Goal: Communication & Community: Answer question/provide support

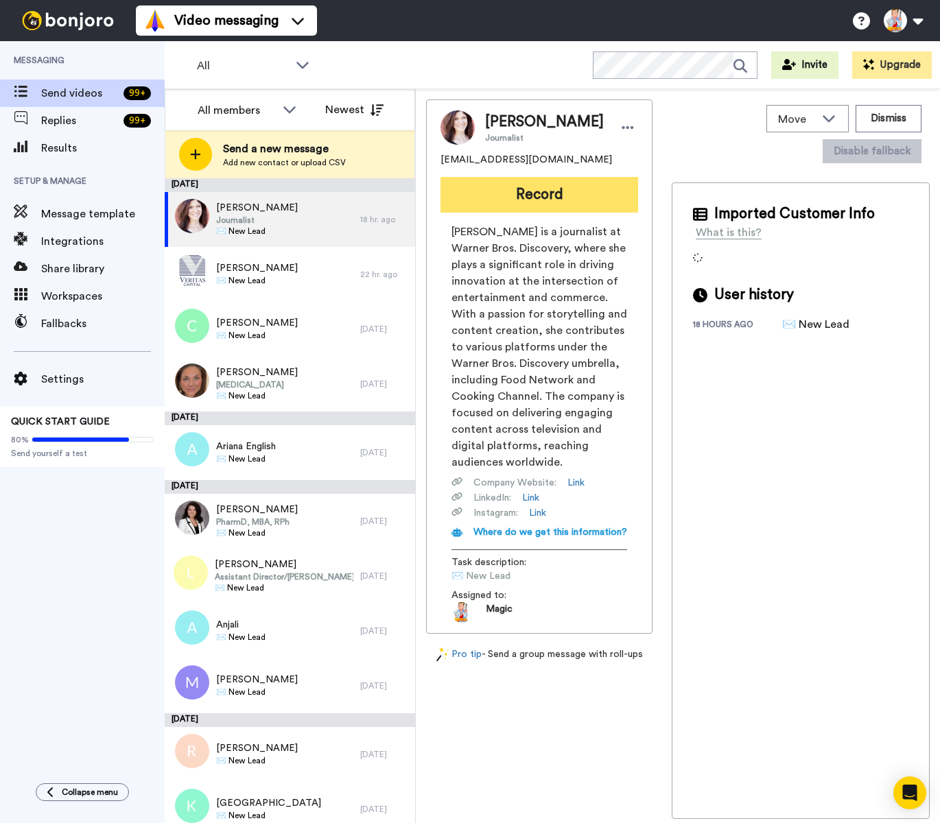
click at [517, 198] on button "Record" at bounding box center [539, 195] width 198 height 36
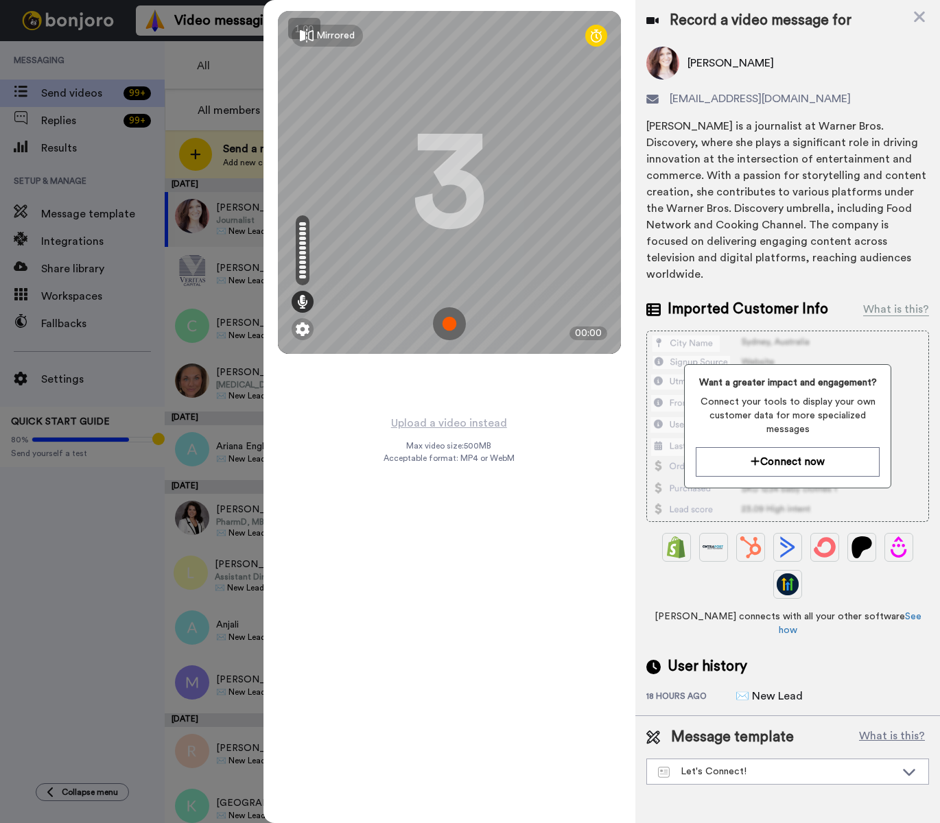
click at [449, 327] on img at bounding box center [449, 323] width 33 height 33
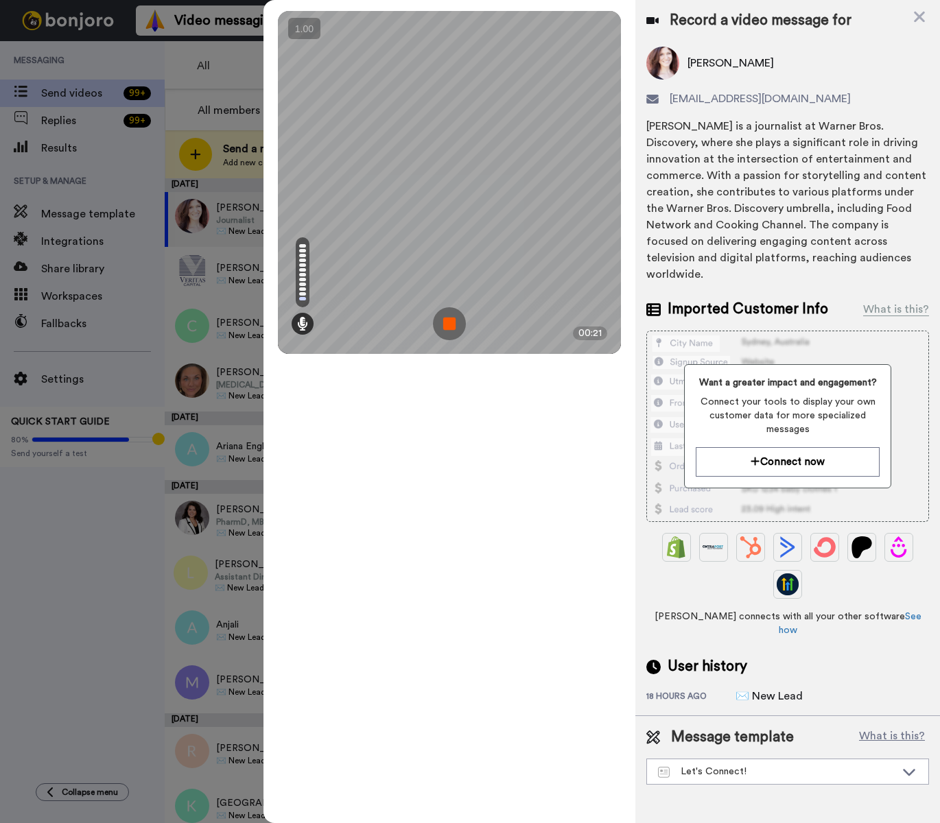
click at [449, 327] on img at bounding box center [449, 323] width 33 height 33
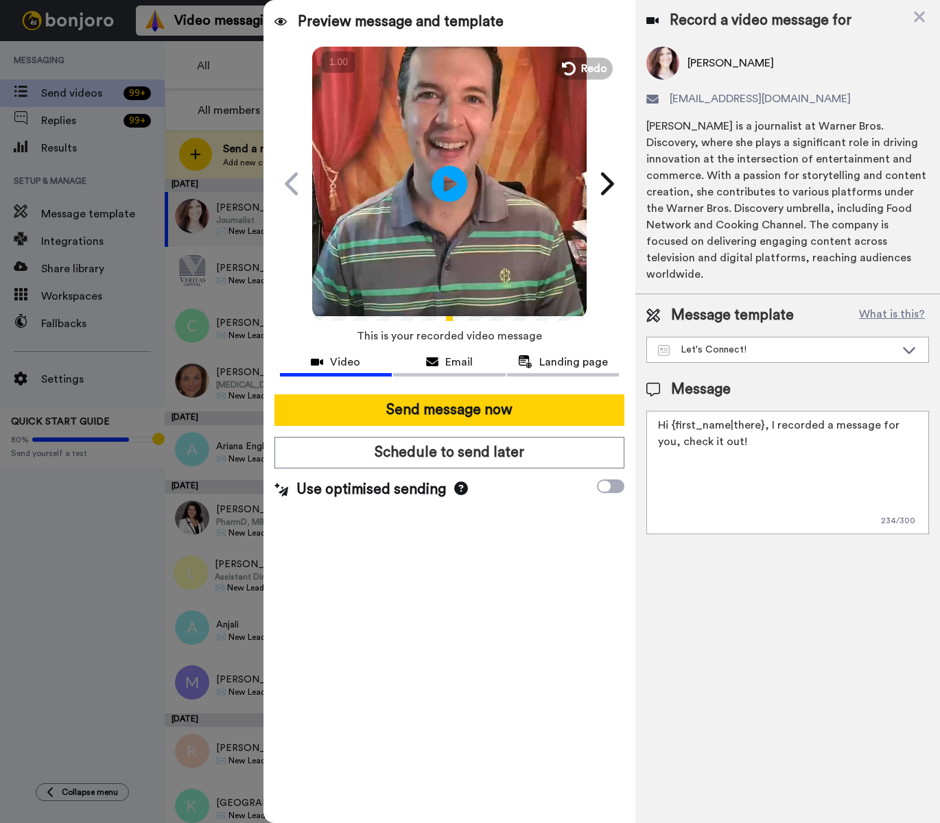
click at [449, 164] on icon "Play/Pause" at bounding box center [450, 183] width 36 height 65
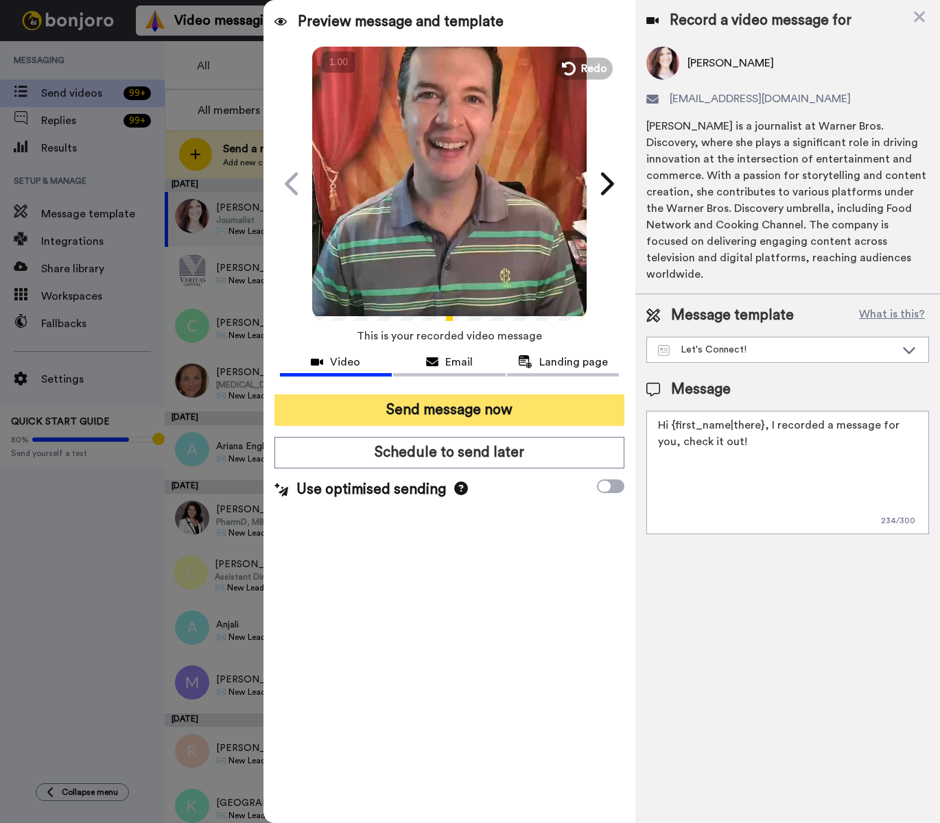
click at [525, 410] on button "Send message now" at bounding box center [449, 410] width 351 height 32
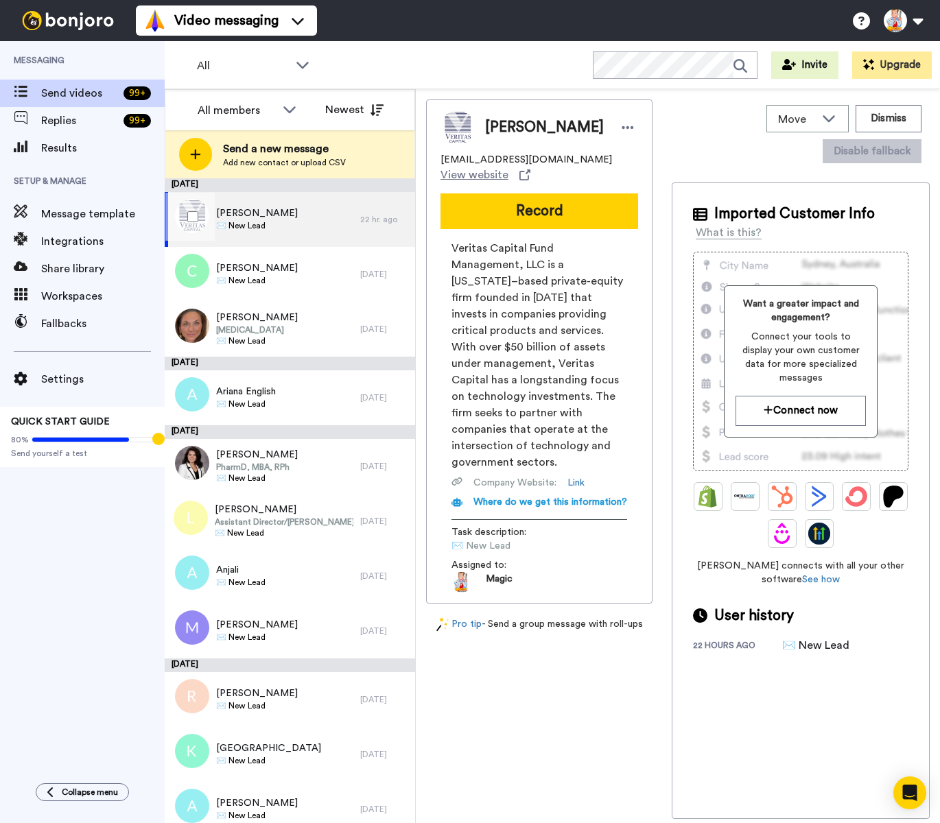
click at [282, 223] on div "Jeff Wu ✉️ New Lead" at bounding box center [263, 219] width 196 height 55
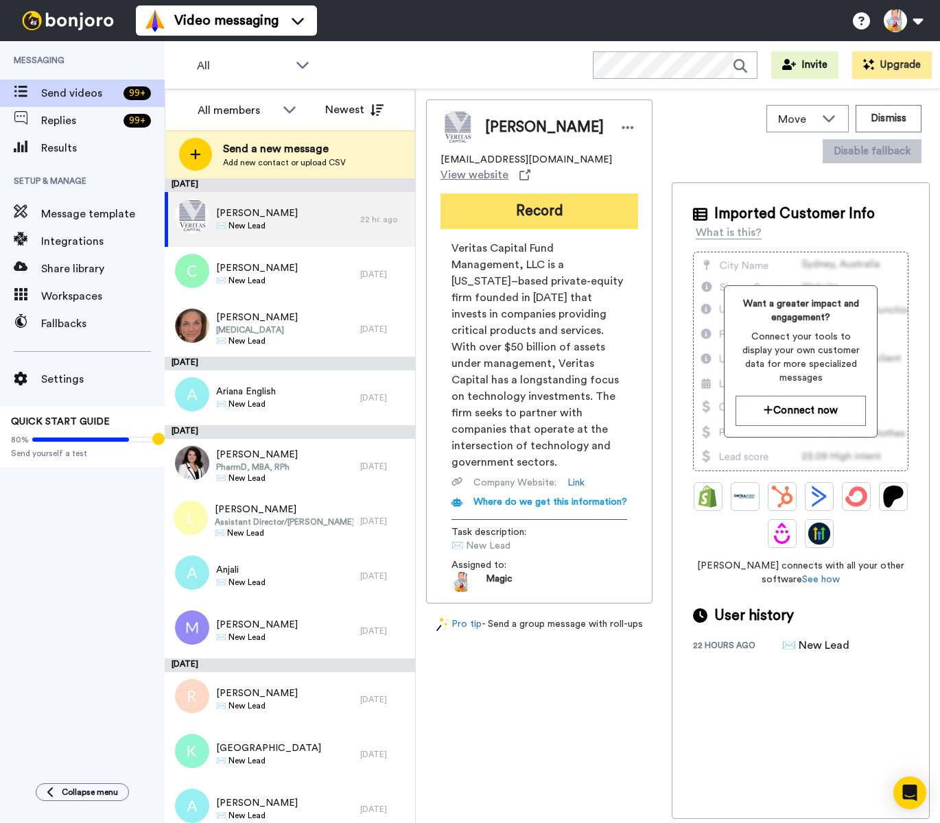
click at [495, 209] on button "Record" at bounding box center [539, 211] width 198 height 36
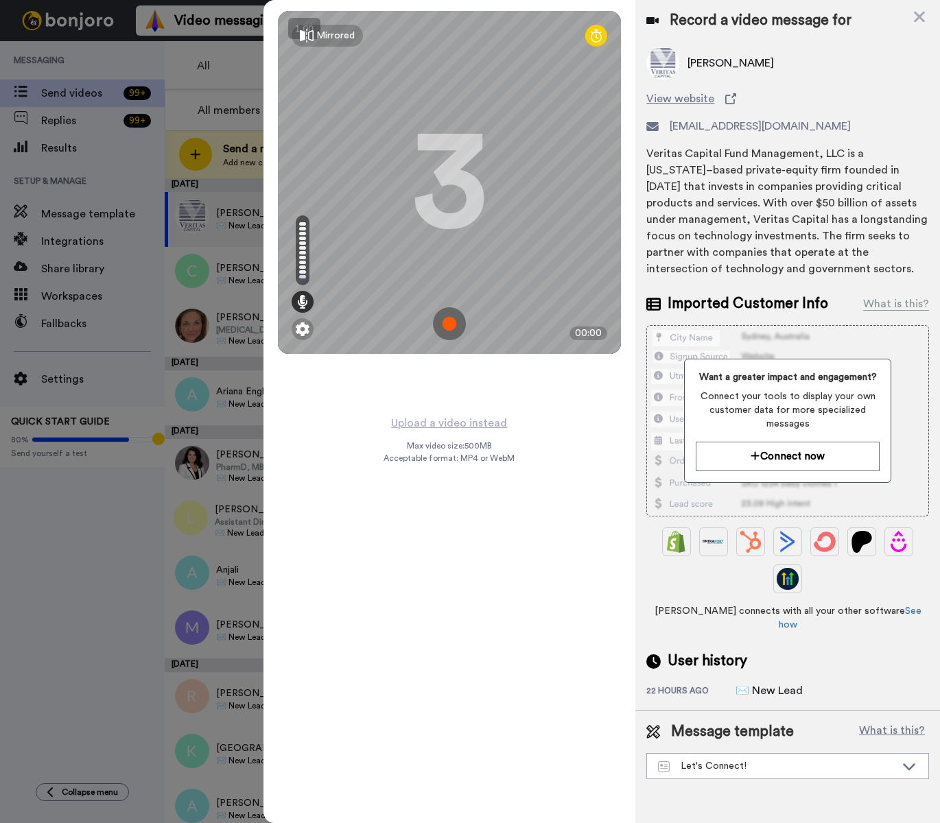
click at [452, 326] on img at bounding box center [449, 323] width 33 height 33
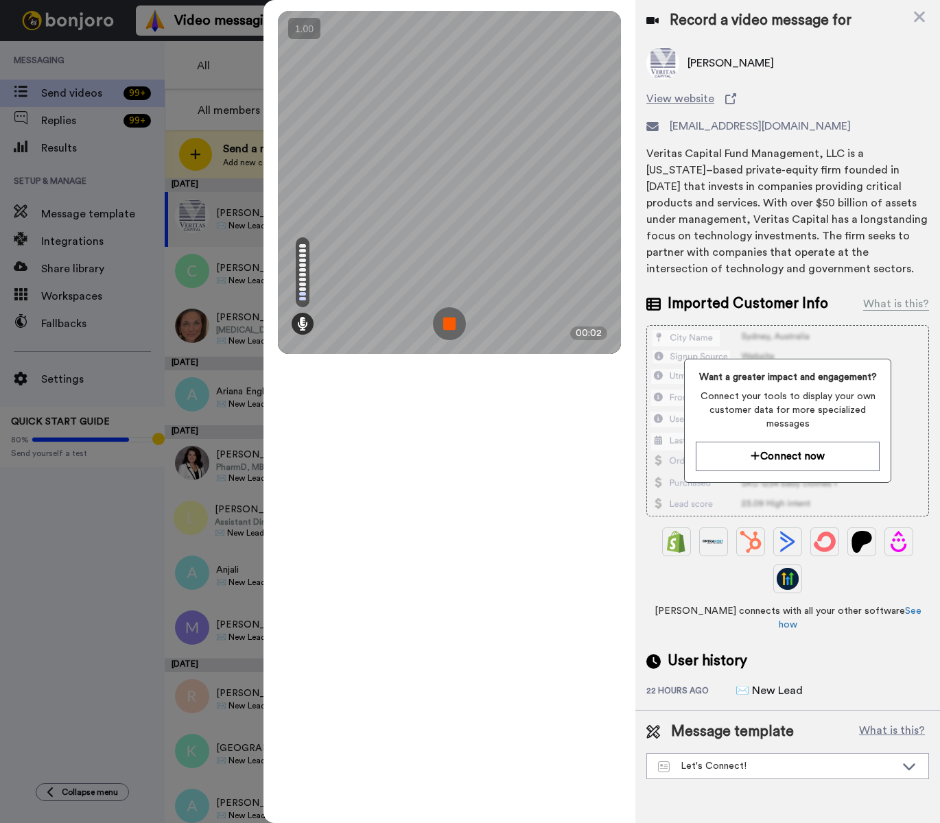
click at [452, 326] on img at bounding box center [449, 323] width 33 height 33
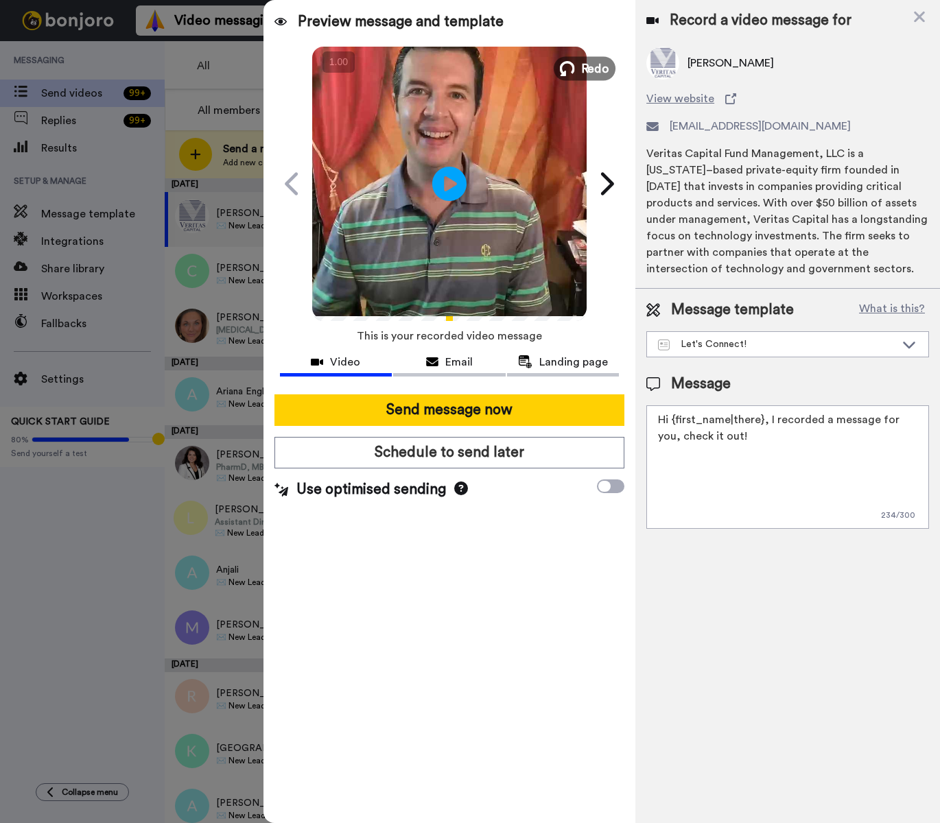
click at [589, 73] on span "Redo" at bounding box center [594, 68] width 29 height 18
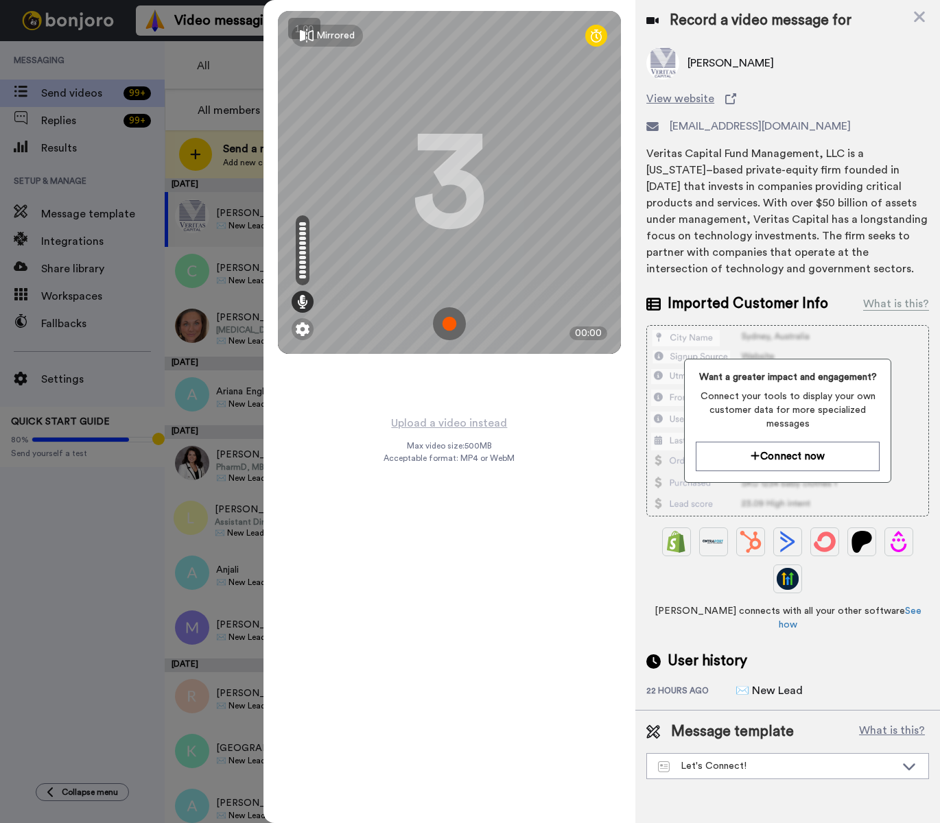
click at [450, 320] on img at bounding box center [449, 323] width 33 height 33
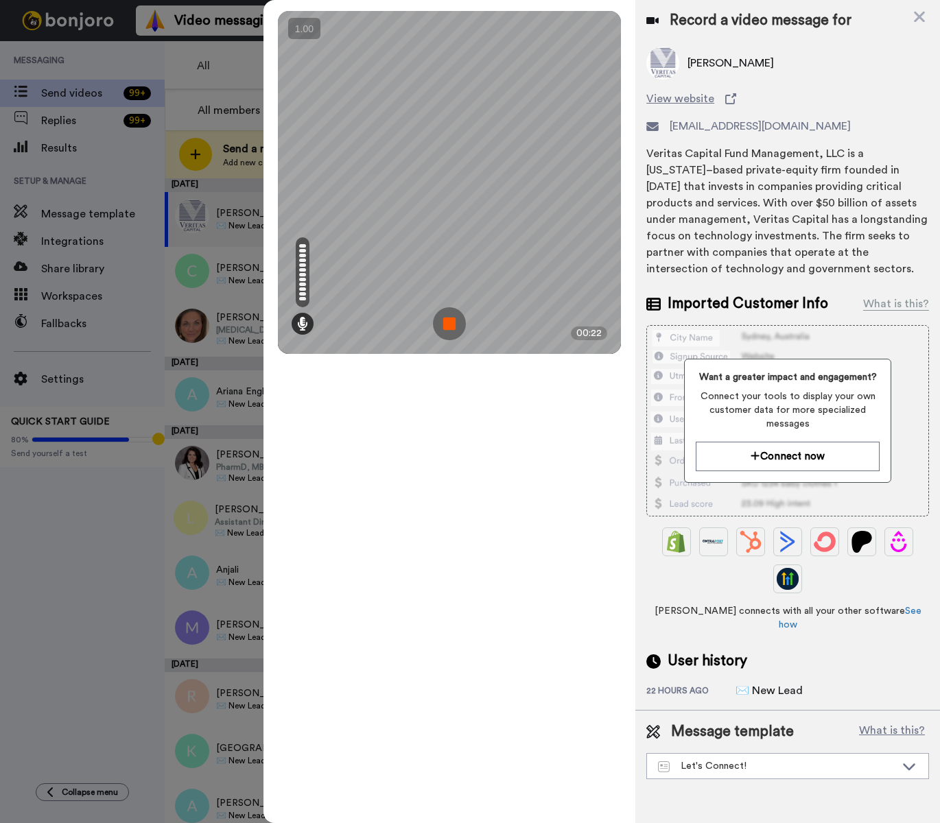
click at [450, 320] on img at bounding box center [449, 323] width 33 height 33
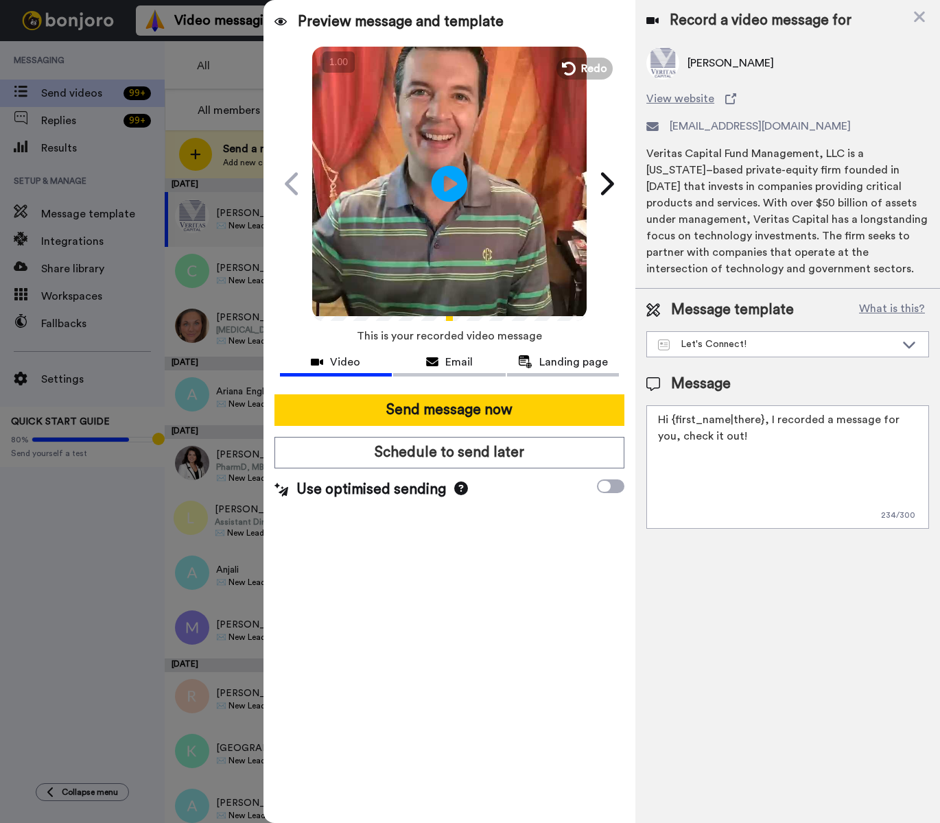
click at [456, 189] on icon at bounding box center [450, 183] width 36 height 36
click at [583, 62] on span "Redo" at bounding box center [594, 68] width 29 height 18
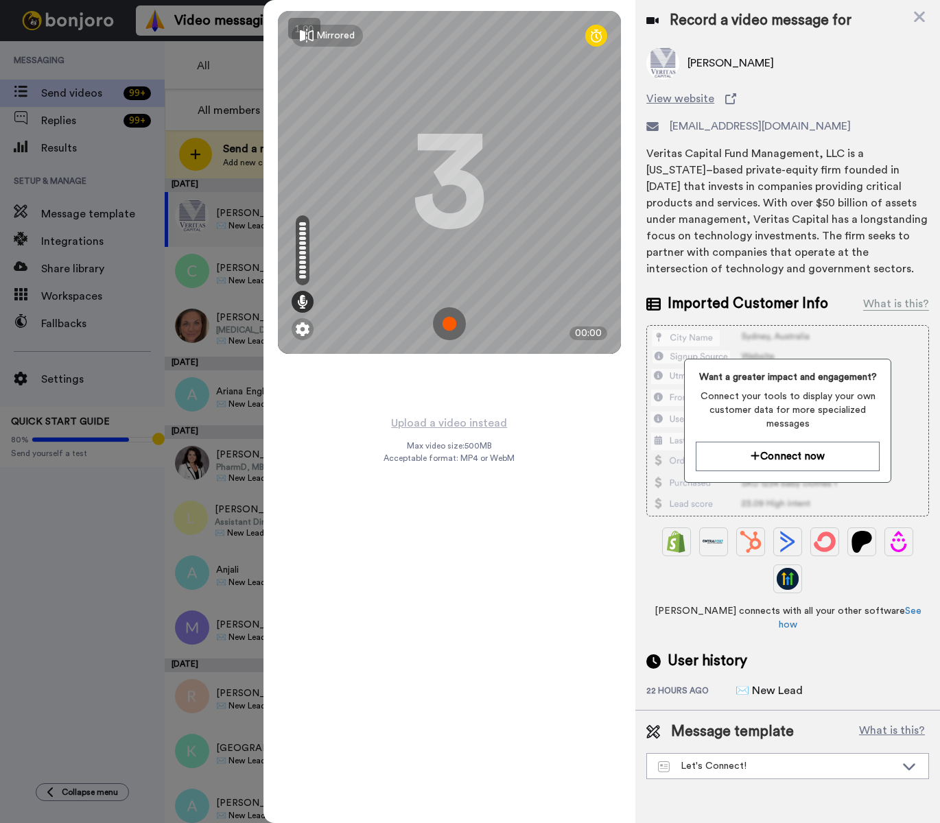
click at [450, 328] on img at bounding box center [449, 323] width 33 height 33
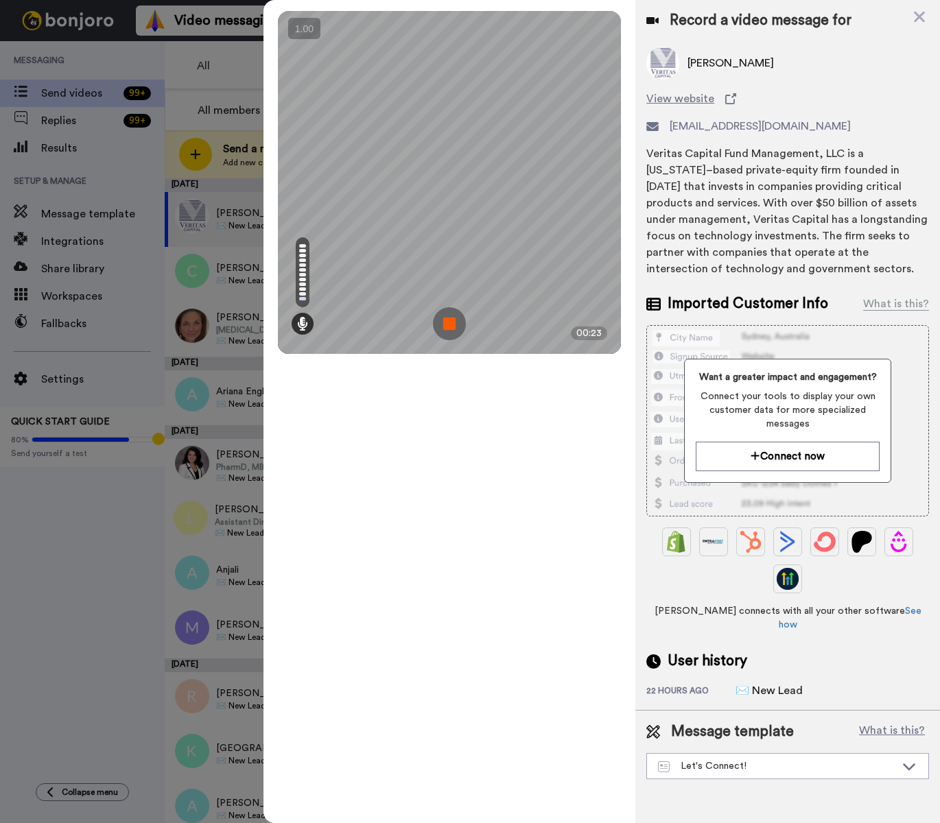
click at [450, 328] on img at bounding box center [449, 323] width 33 height 33
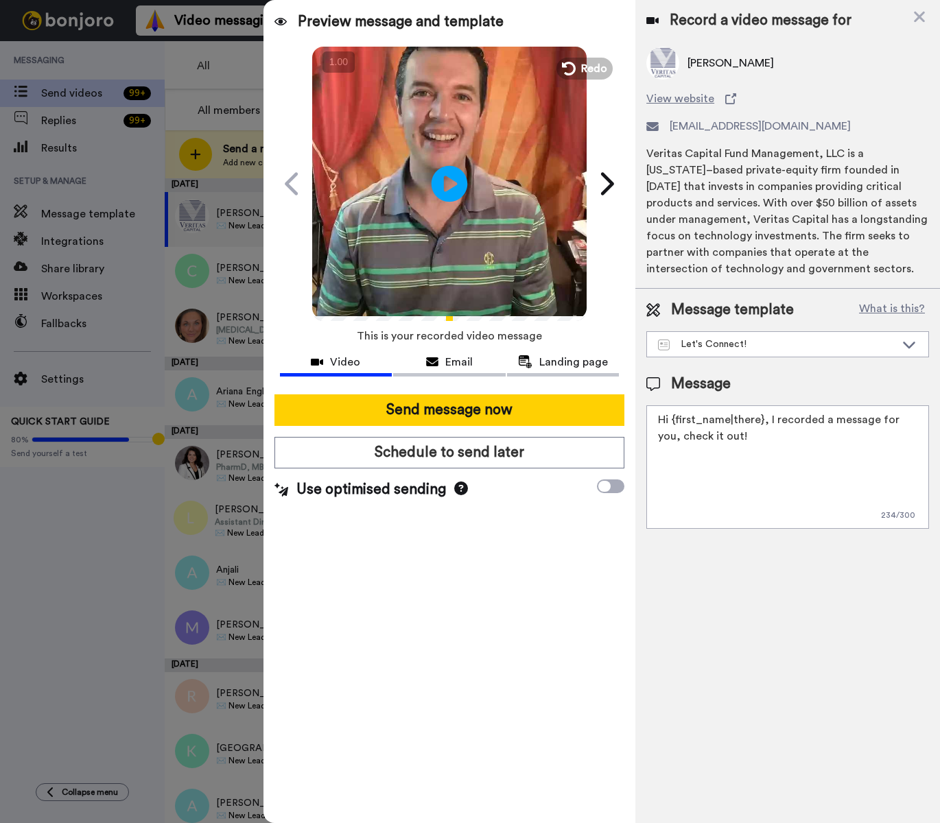
click at [456, 188] on icon at bounding box center [450, 183] width 36 height 36
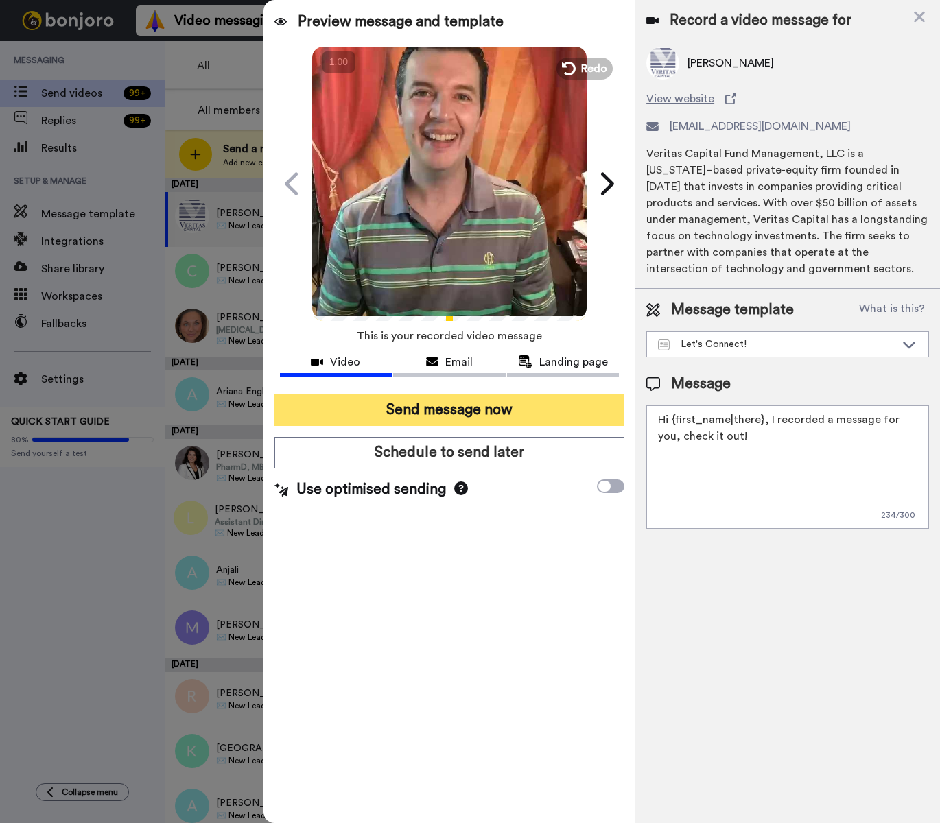
click at [475, 408] on button "Send message now" at bounding box center [449, 410] width 351 height 32
